Goal: Transaction & Acquisition: Purchase product/service

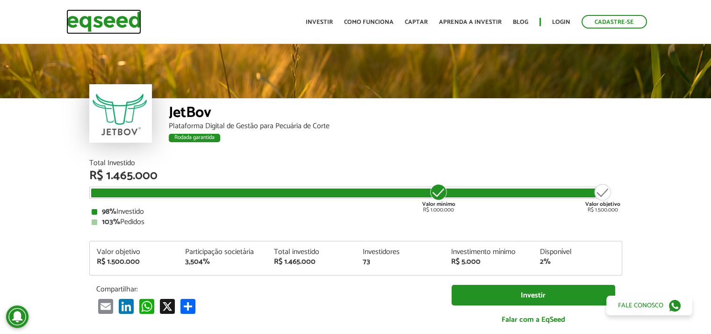
click at [95, 21] on img at bounding box center [103, 21] width 75 height 25
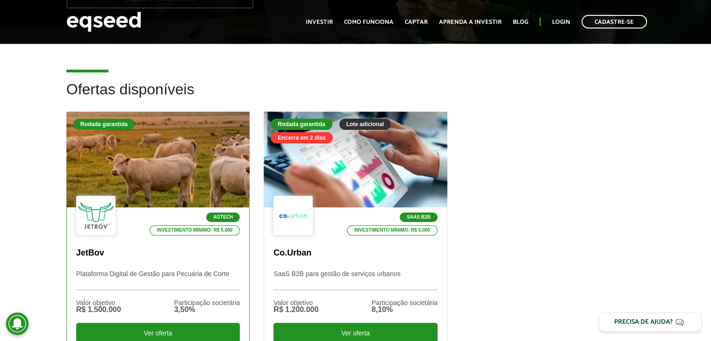
scroll to position [234, 0]
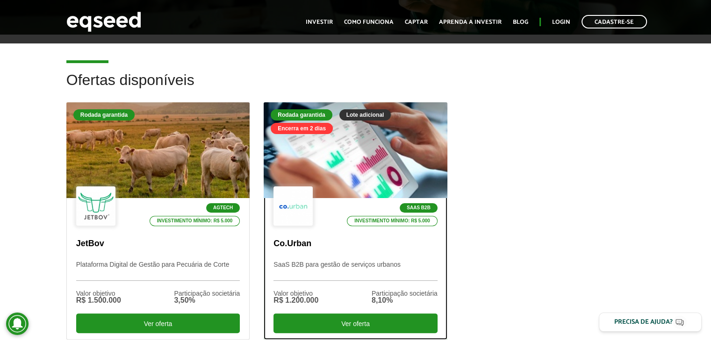
click at [334, 180] on div at bounding box center [355, 150] width 220 height 115
